Goal: Task Accomplishment & Management: Manage account settings

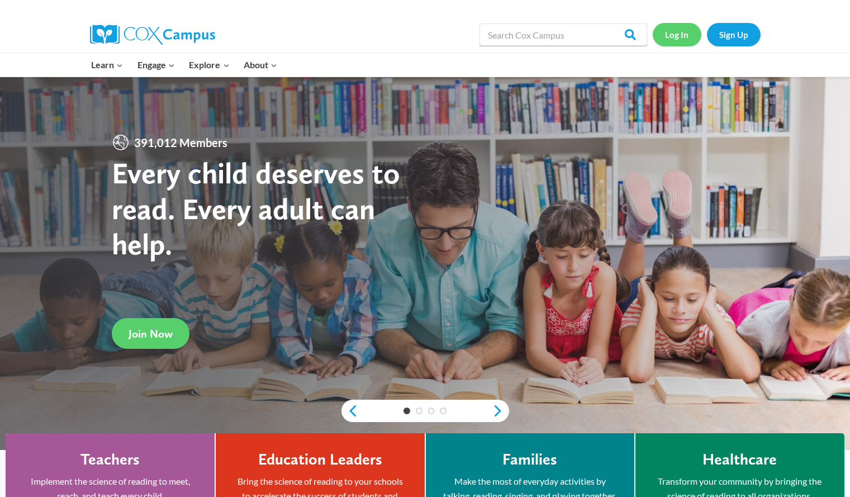
click at [691, 39] on link "Log In" at bounding box center [676, 34] width 49 height 23
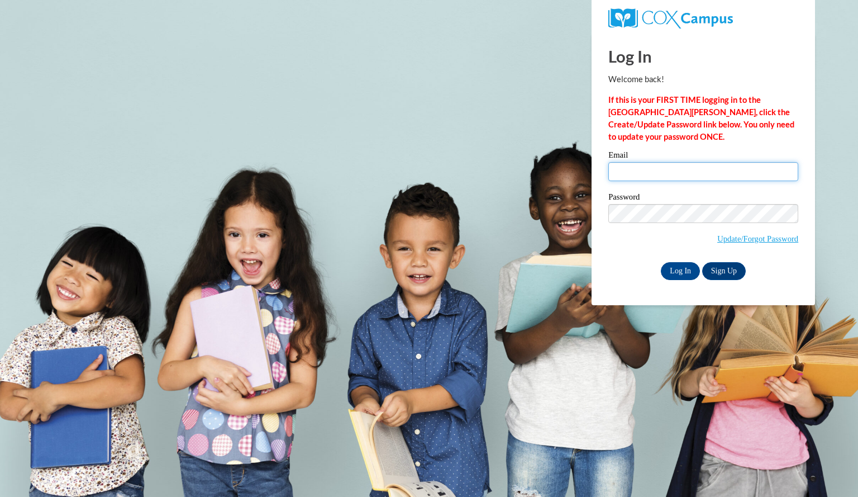
click at [697, 170] on input "Email" at bounding box center [703, 171] width 190 height 19
click at [680, 267] on input "Log In" at bounding box center [680, 271] width 39 height 18
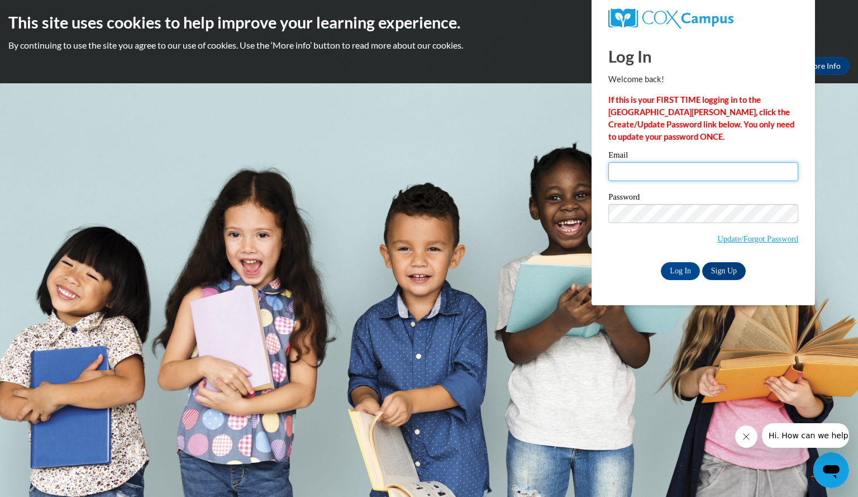
click at [628, 174] on input "Email" at bounding box center [703, 171] width 190 height 19
click at [628, 171] on input "Email" at bounding box center [703, 171] width 190 height 19
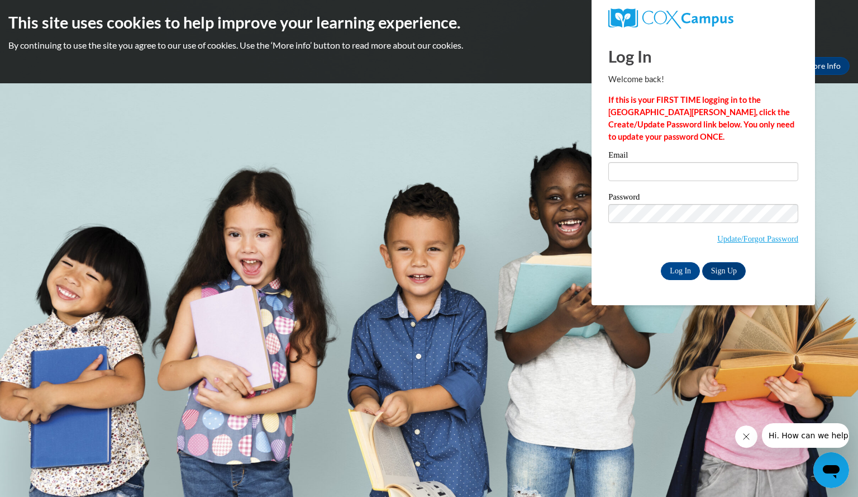
click at [541, 147] on body "This site uses cookies to help improve your learning experience. By continuing …" at bounding box center [429, 248] width 858 height 497
